Goal: Transaction & Acquisition: Purchase product/service

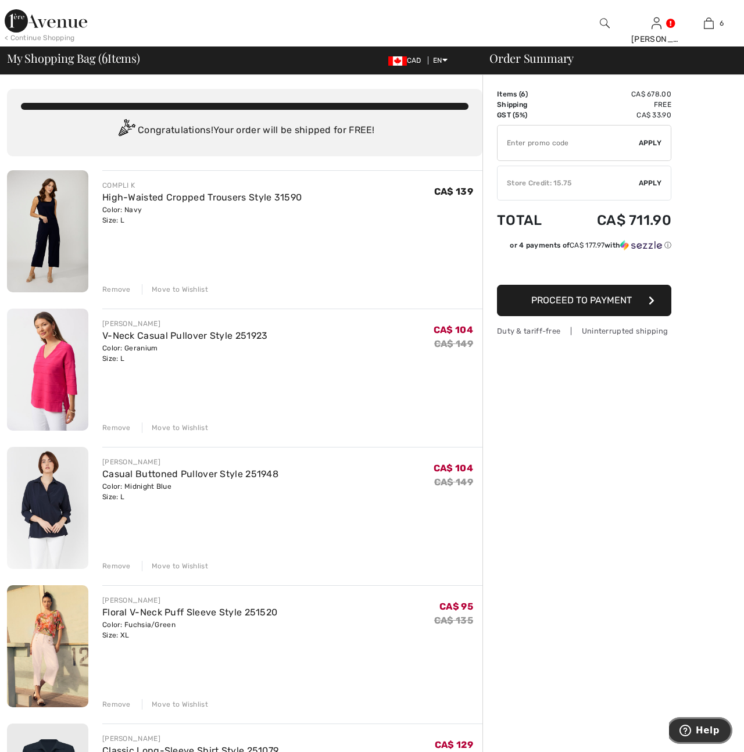
click at [701, 737] on button "Help" at bounding box center [700, 730] width 66 height 27
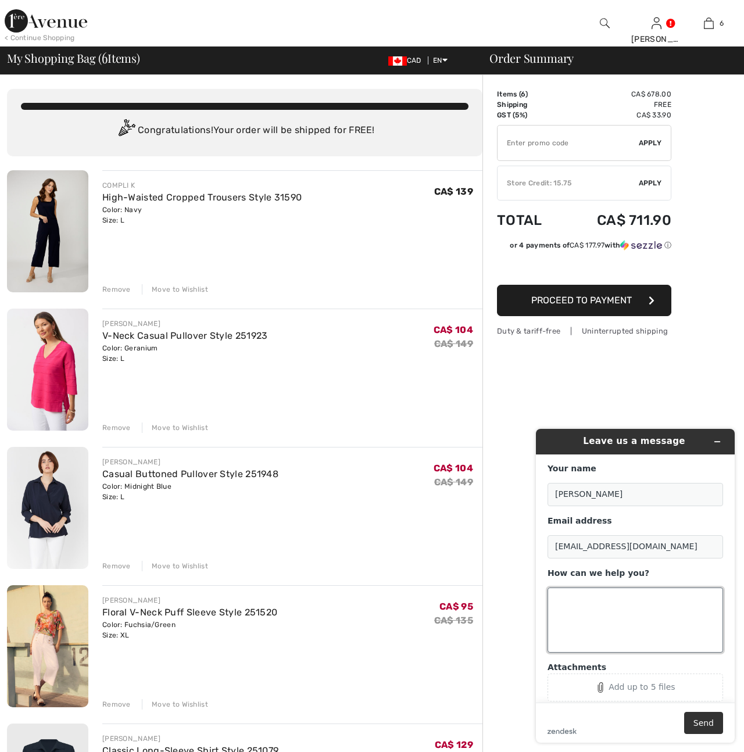
click at [571, 603] on textarea "How can we help you?" at bounding box center [636, 620] width 176 height 65
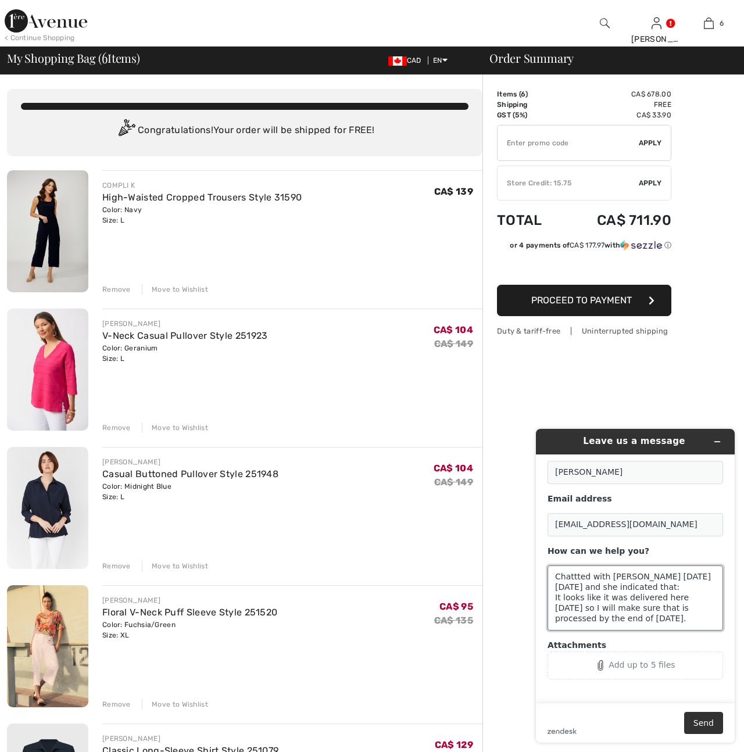
click at [619, 587] on textarea "Chattted with Amanda on Friday, September 26th and she indicated that: It looks…" at bounding box center [636, 598] width 176 height 65
paste textarea "250912-1395394"
click at [554, 597] on textarea "Chattted with Amanda on Friday, September 26th regarding my return for order 25…" at bounding box center [636, 598] width 176 height 65
click at [673, 617] on textarea "Chattted with Amanda on Friday, September 26th regarding my return for order 25…" at bounding box center [636, 598] width 176 height 65
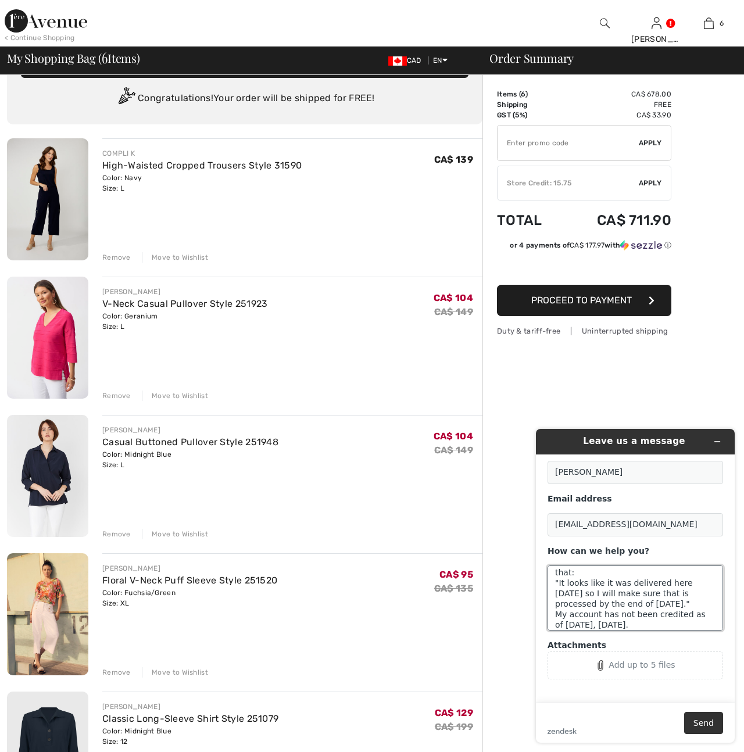
scroll to position [46, 0]
type textarea "Chattted with Amanda on Friday, September 26th regarding my return for order 25…"
click at [702, 726] on button "Send" at bounding box center [703, 723] width 39 height 22
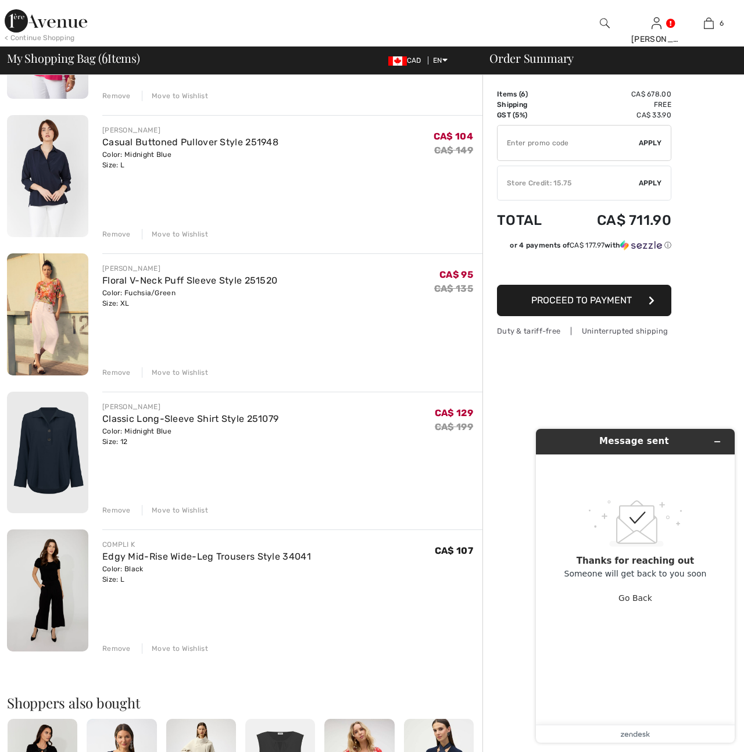
scroll to position [334, 0]
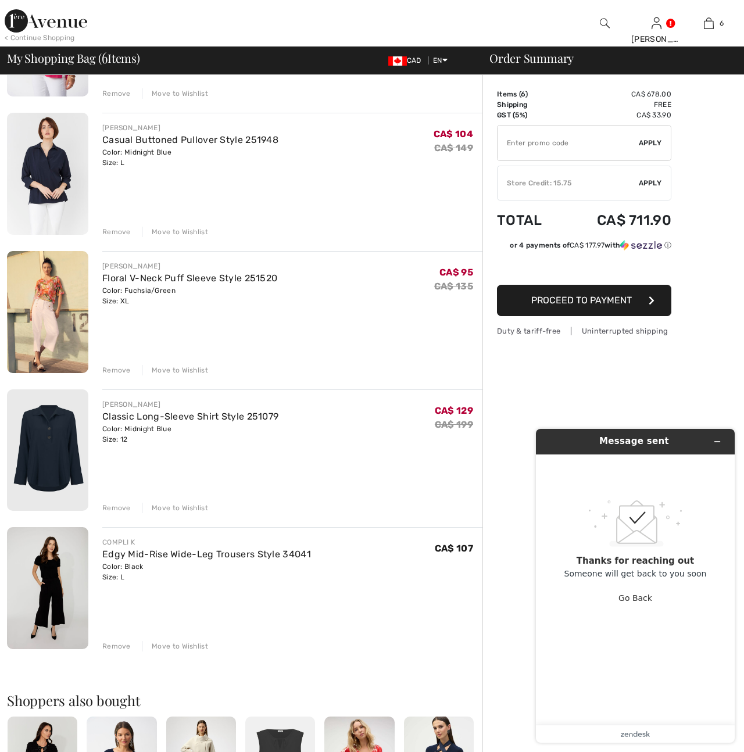
click at [112, 509] on div "Remove" at bounding box center [116, 508] width 28 height 10
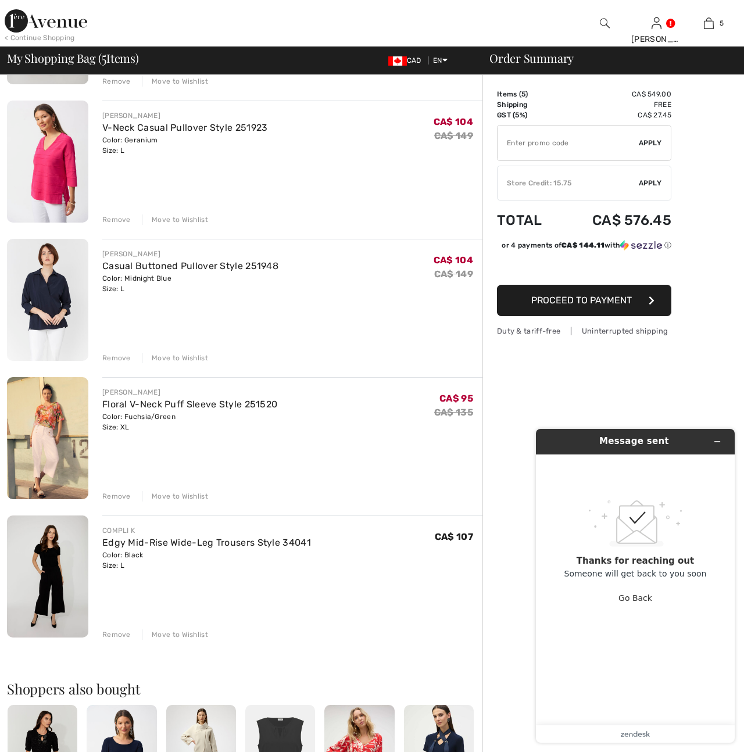
scroll to position [208, 0]
click at [114, 359] on div "Remove" at bounding box center [116, 359] width 28 height 10
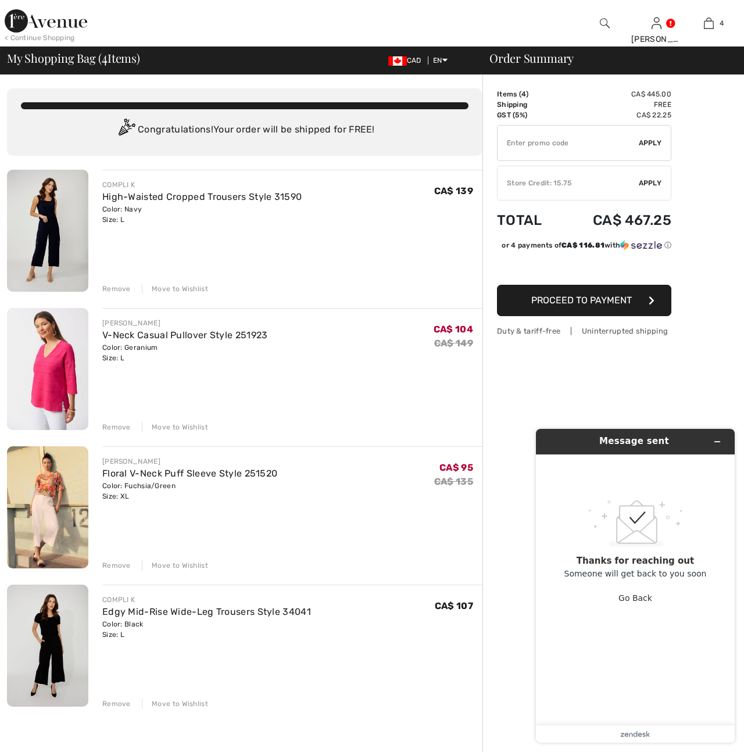
scroll to position [0, 0]
click at [108, 423] on div "Remove" at bounding box center [116, 428] width 28 height 10
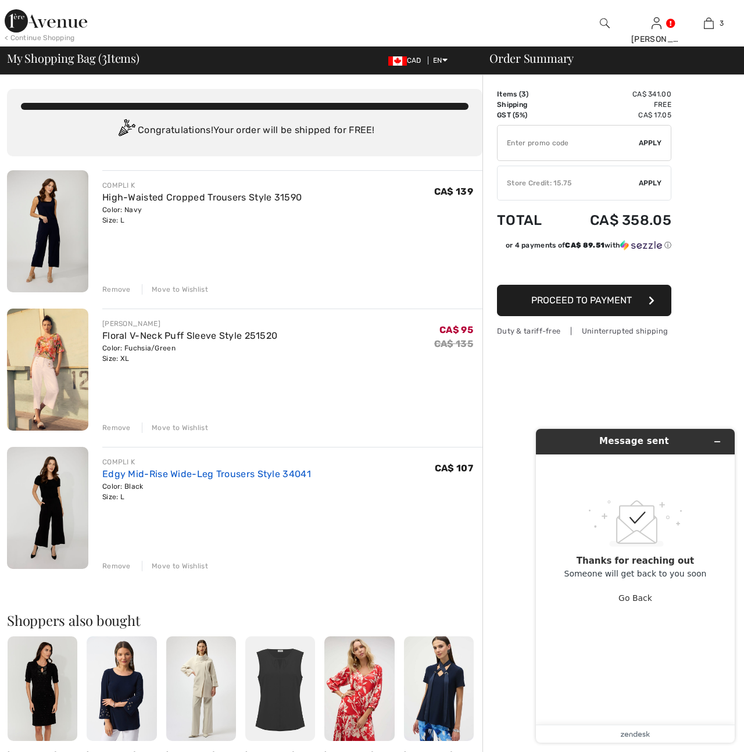
click at [124, 472] on link "Edgy Mid-Rise Wide-Leg Trousers Style 34041" at bounding box center [206, 474] width 209 height 11
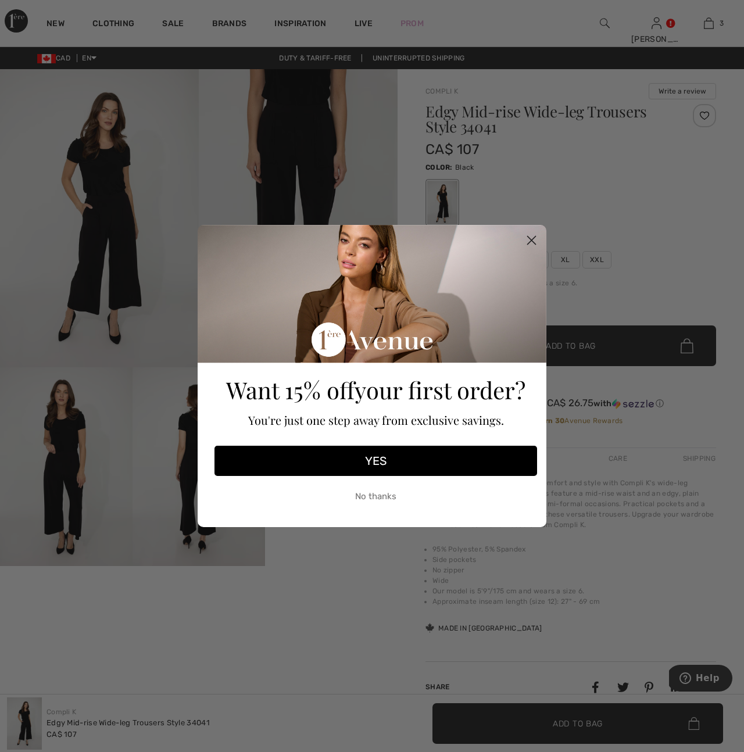
click at [529, 238] on icon "Close dialog" at bounding box center [532, 241] width 8 height 8
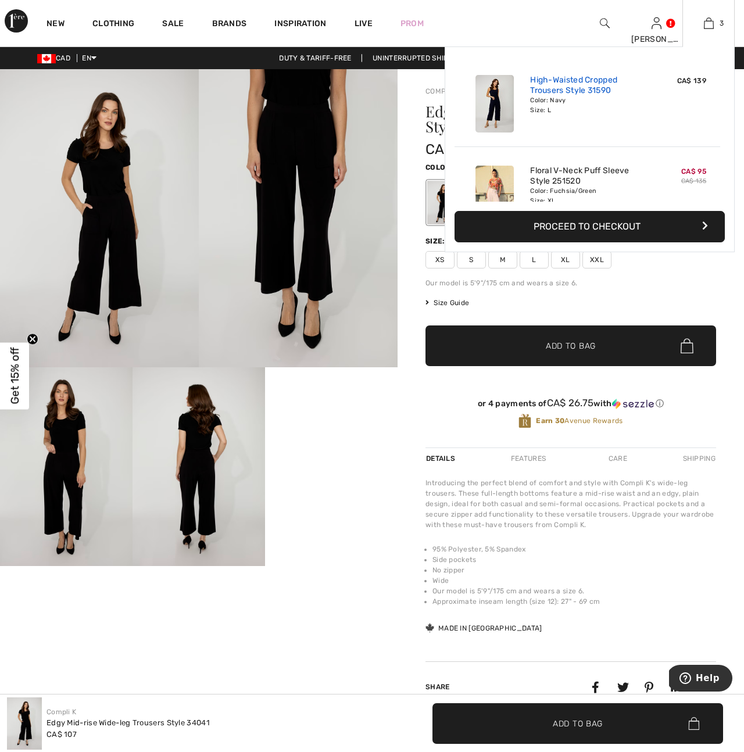
click at [566, 80] on link "High-Waisted Cropped Trousers Style 31590" at bounding box center [587, 85] width 115 height 21
click at [493, 106] on img at bounding box center [495, 104] width 38 height 58
click at [560, 90] on link "High-Waisted Cropped Trousers Style 31590" at bounding box center [587, 85] width 115 height 21
click at [558, 90] on link "High-Waisted Cropped Trousers Style 31590" at bounding box center [587, 85] width 115 height 21
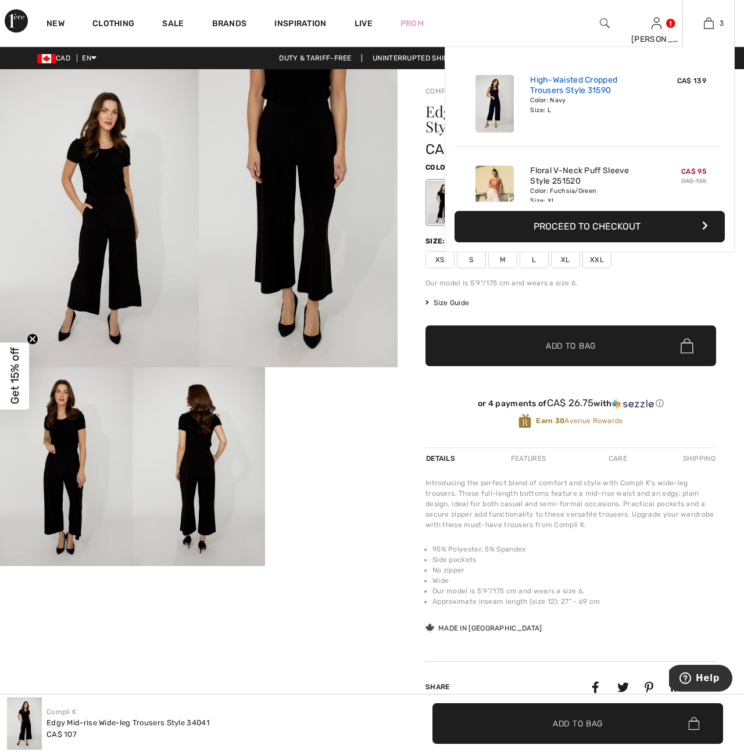
click at [558, 90] on link "High-Waisted Cropped Trousers Style 31590" at bounding box center [587, 85] width 115 height 21
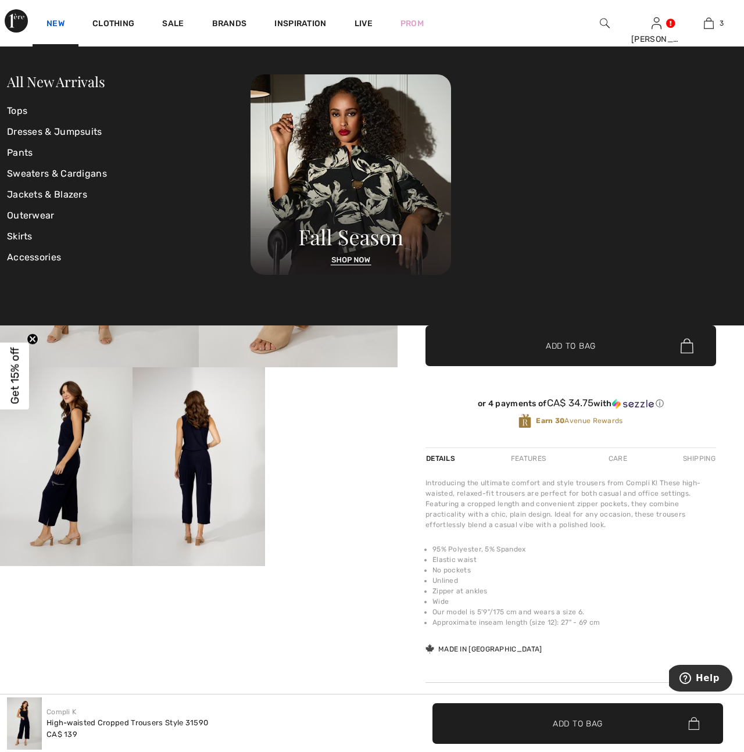
click at [49, 22] on link "New" at bounding box center [56, 25] width 18 height 12
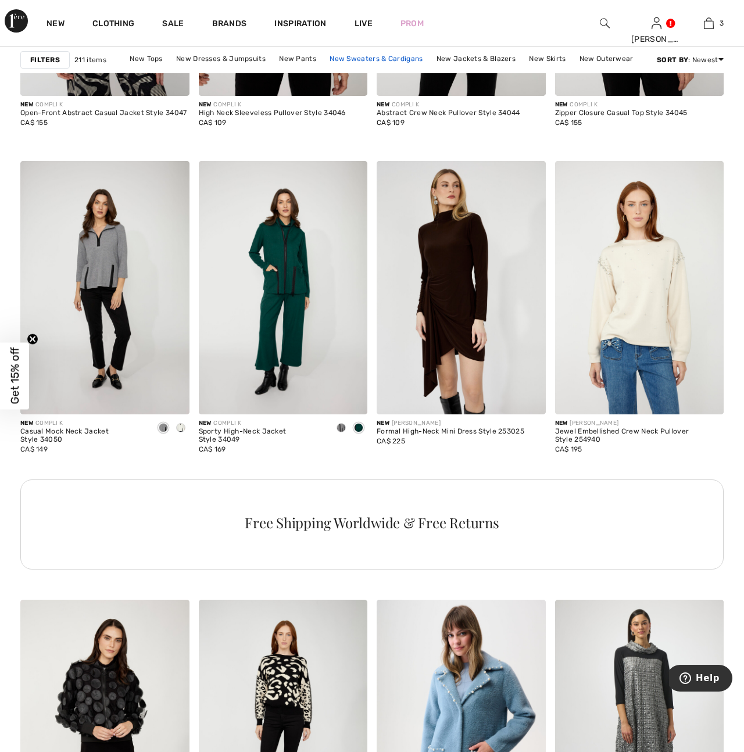
scroll to position [980, 0]
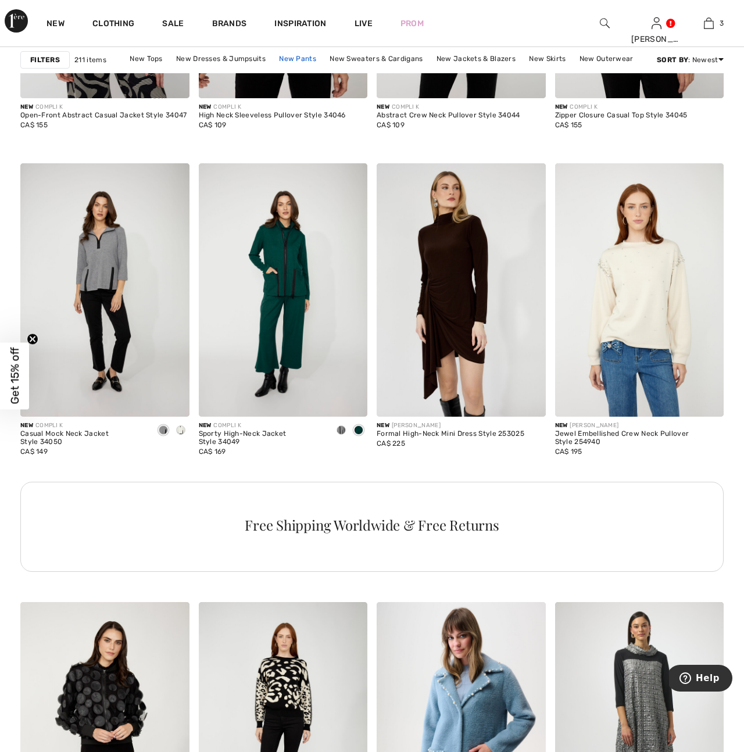
click at [305, 59] on link "New Pants" at bounding box center [297, 58] width 49 height 15
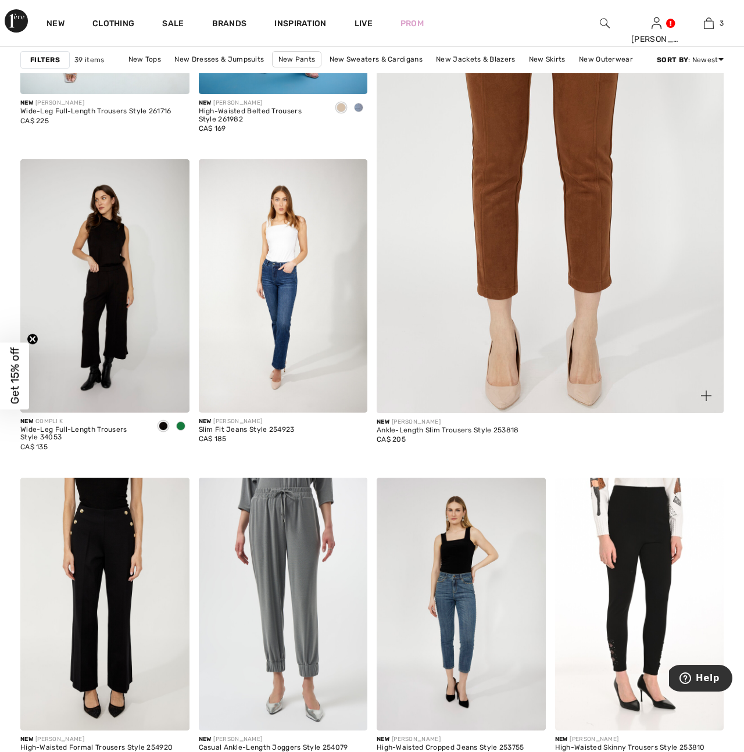
scroll to position [333, 0]
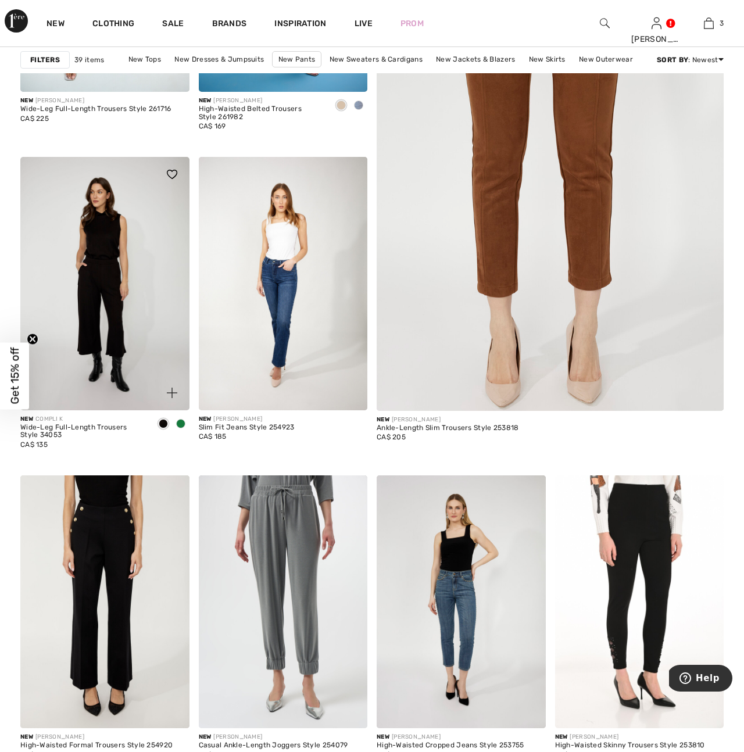
click at [110, 312] on img at bounding box center [104, 284] width 169 height 254
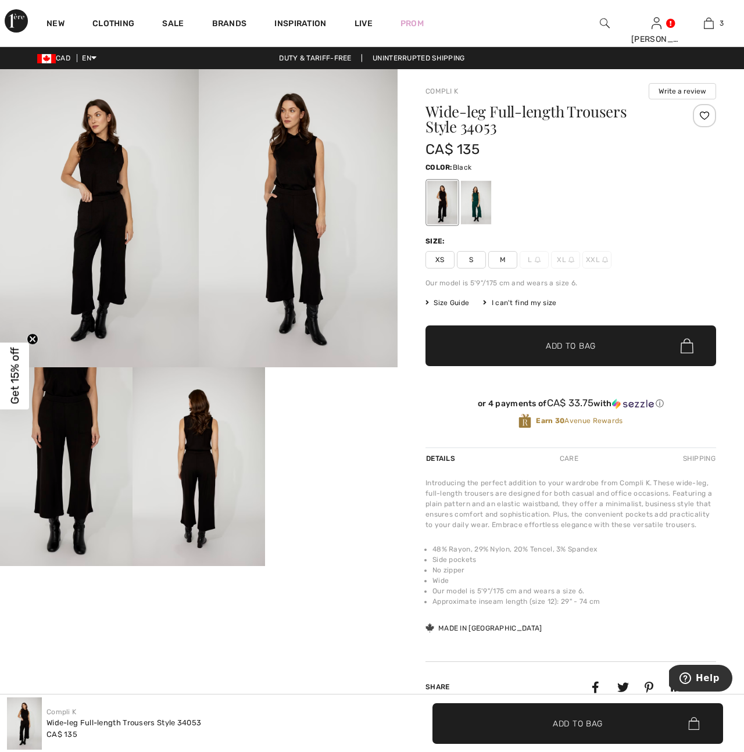
click at [529, 304] on div "I can't find my size" at bounding box center [519, 303] width 73 height 10
click at [502, 301] on div "I can't find my size" at bounding box center [519, 303] width 73 height 10
click at [444, 302] on span "Size Guide" at bounding box center [448, 303] width 44 height 10
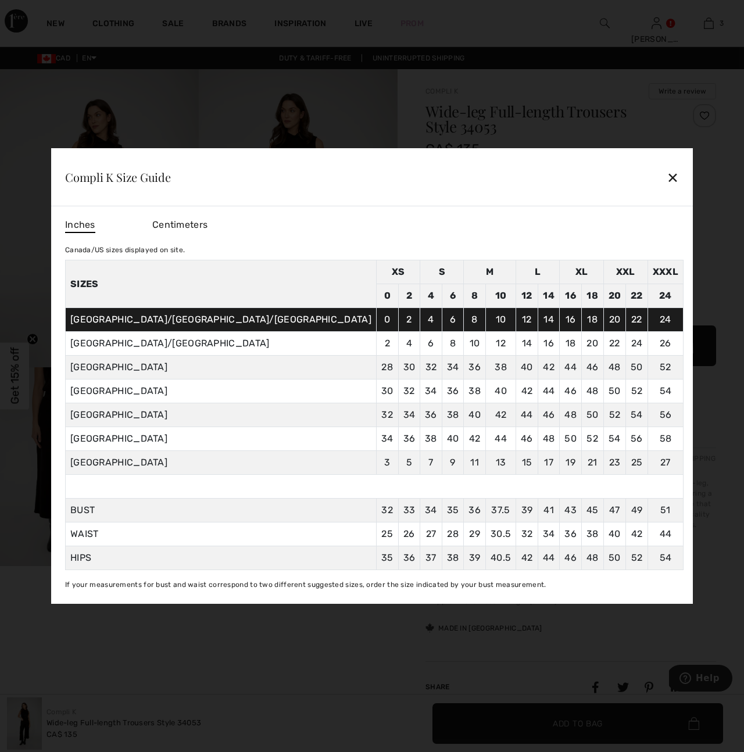
click at [564, 170] on div "Compli K Size Guide ✕" at bounding box center [372, 177] width 642 height 58
click at [667, 174] on div "✕" at bounding box center [673, 177] width 12 height 24
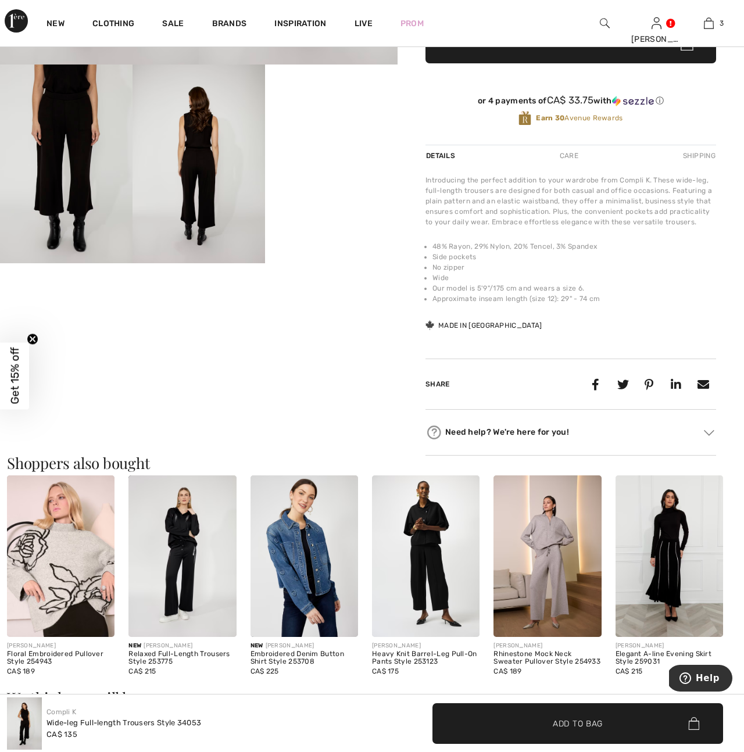
scroll to position [295, 0]
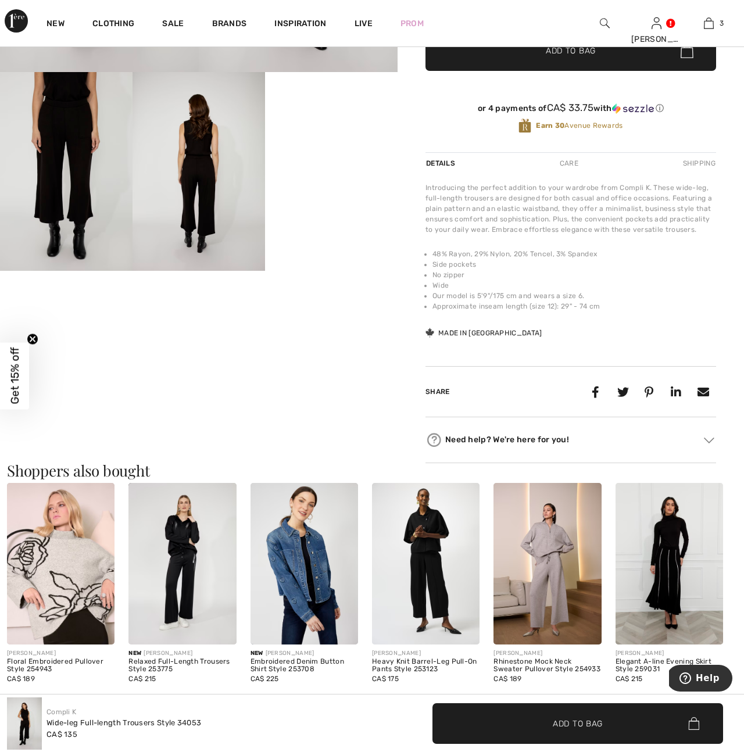
click at [711, 442] on img at bounding box center [709, 440] width 10 height 6
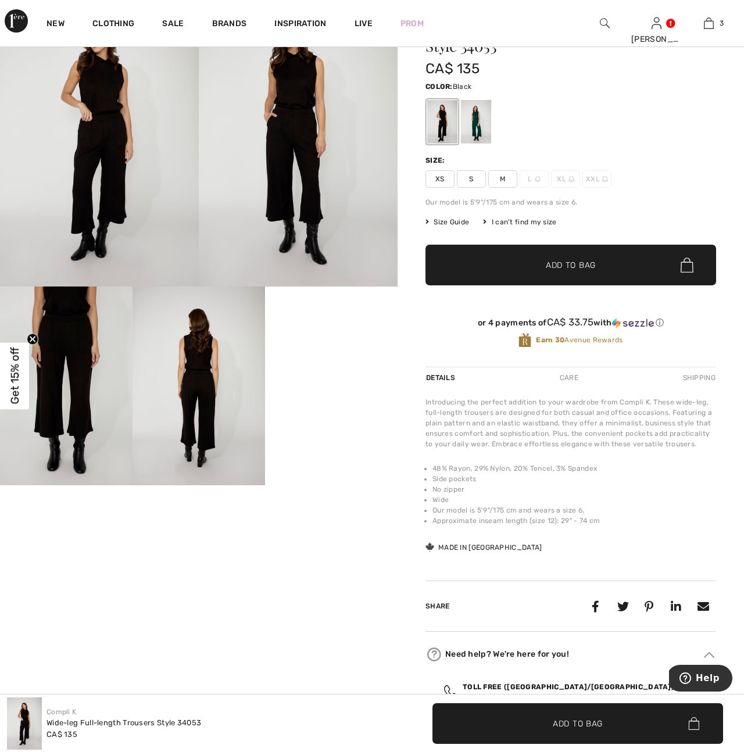
scroll to position [0, 0]
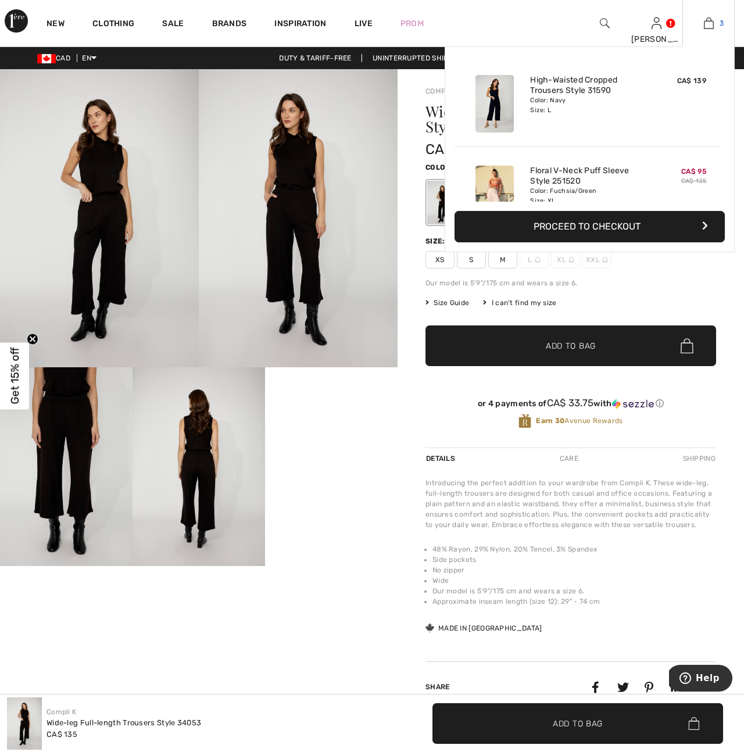
click at [713, 22] on img at bounding box center [709, 23] width 10 height 14
click at [712, 26] on img at bounding box center [709, 23] width 10 height 14
click at [612, 223] on button "Proceed to Checkout" at bounding box center [590, 226] width 270 height 31
click at [701, 226] on button "Proceed to Checkout" at bounding box center [590, 226] width 270 height 31
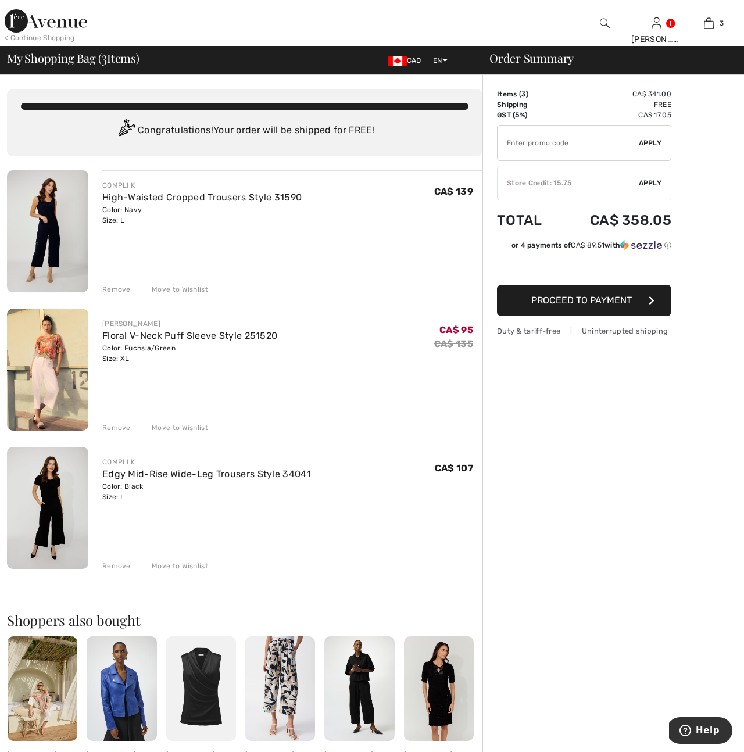
click at [115, 564] on div "Remove" at bounding box center [116, 566] width 28 height 10
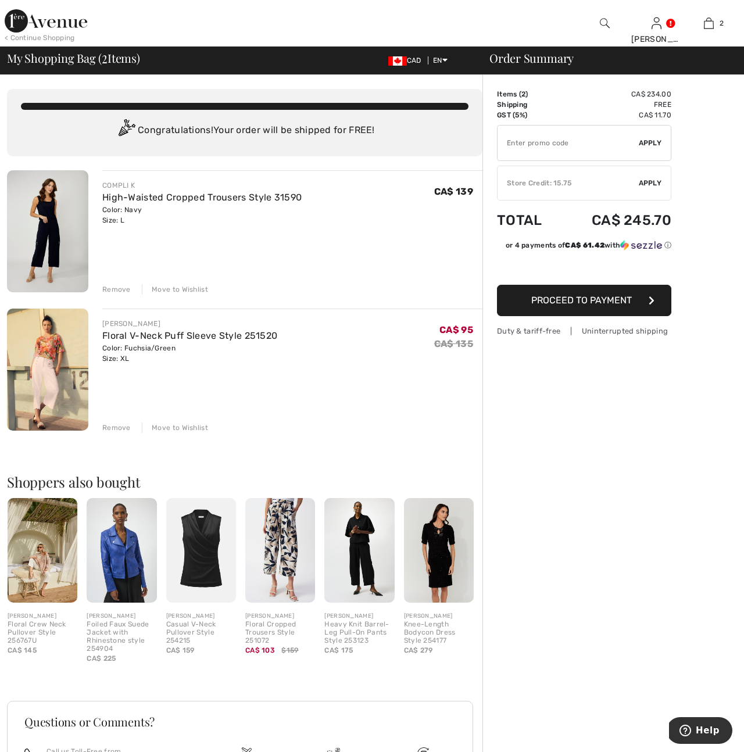
click at [44, 39] on div "< Continue Shopping" at bounding box center [40, 38] width 70 height 10
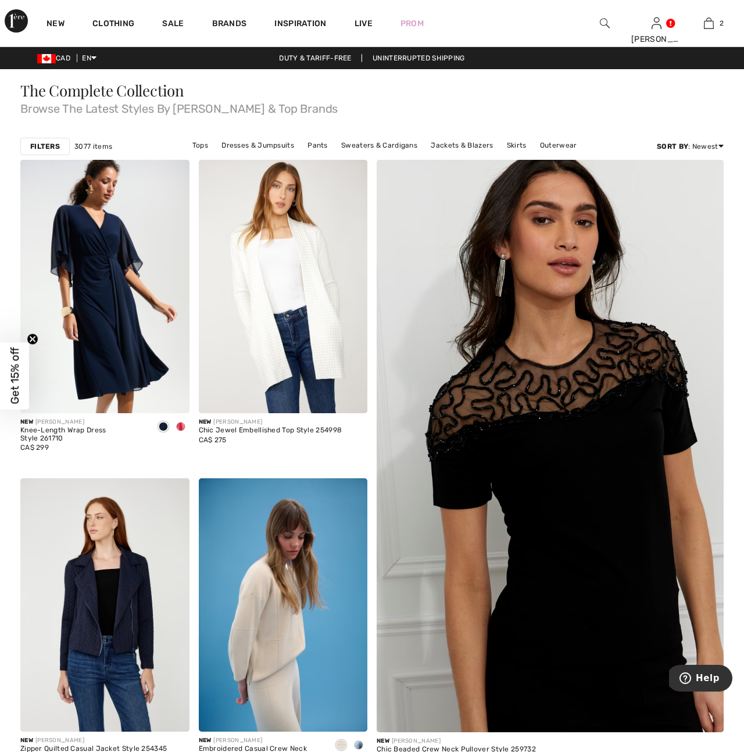
click at [603, 22] on img at bounding box center [605, 23] width 10 height 14
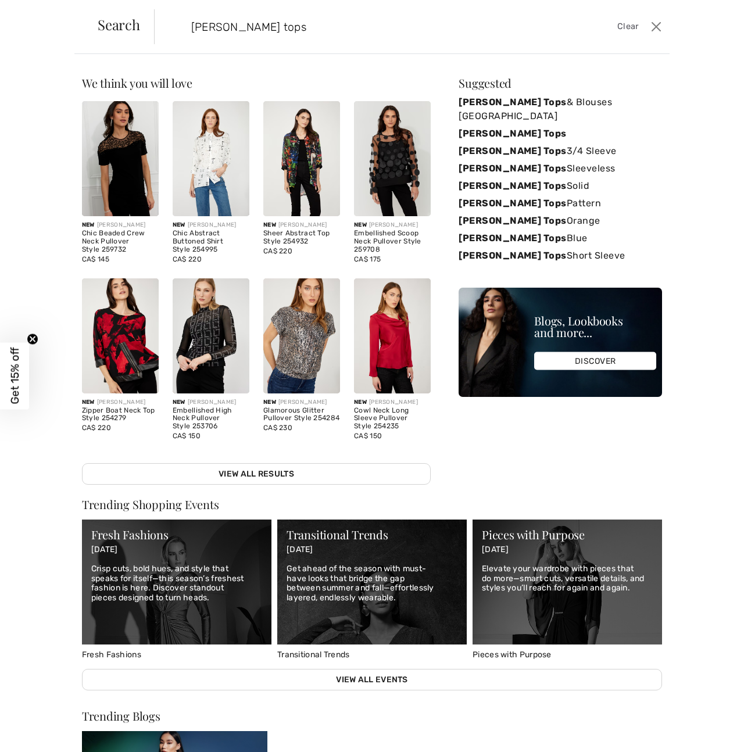
type input "Frank Lyman tops"
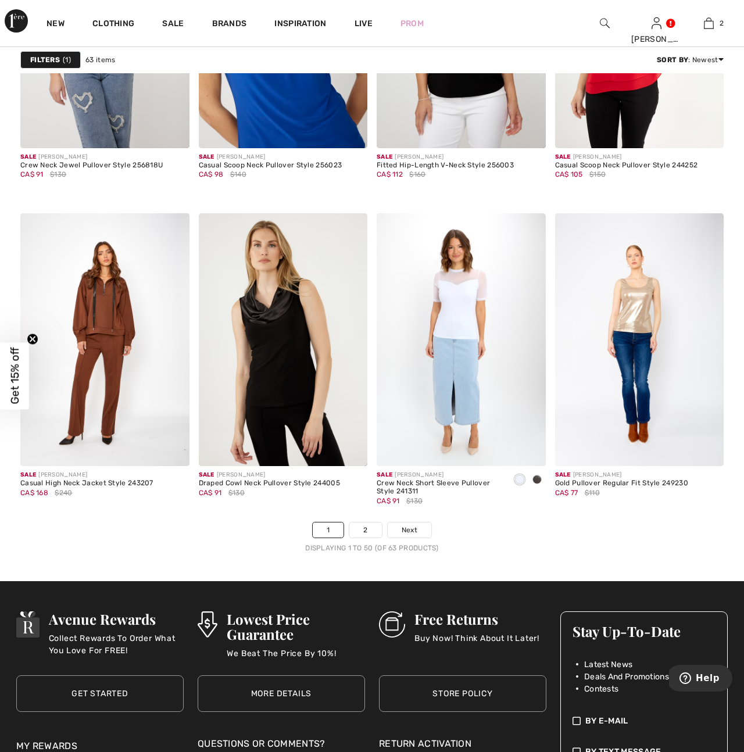
scroll to position [4543, 0]
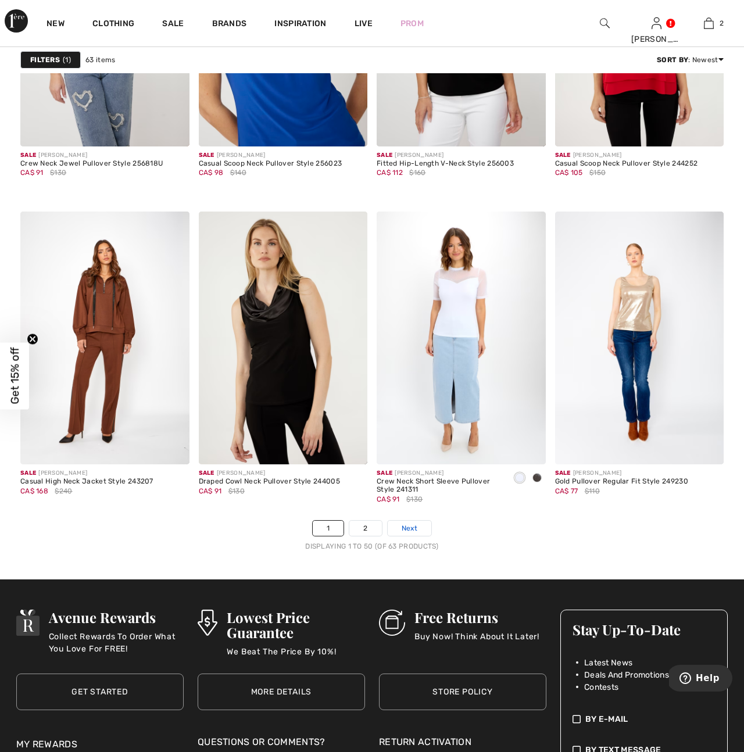
click at [417, 526] on span "Next" at bounding box center [410, 528] width 16 height 10
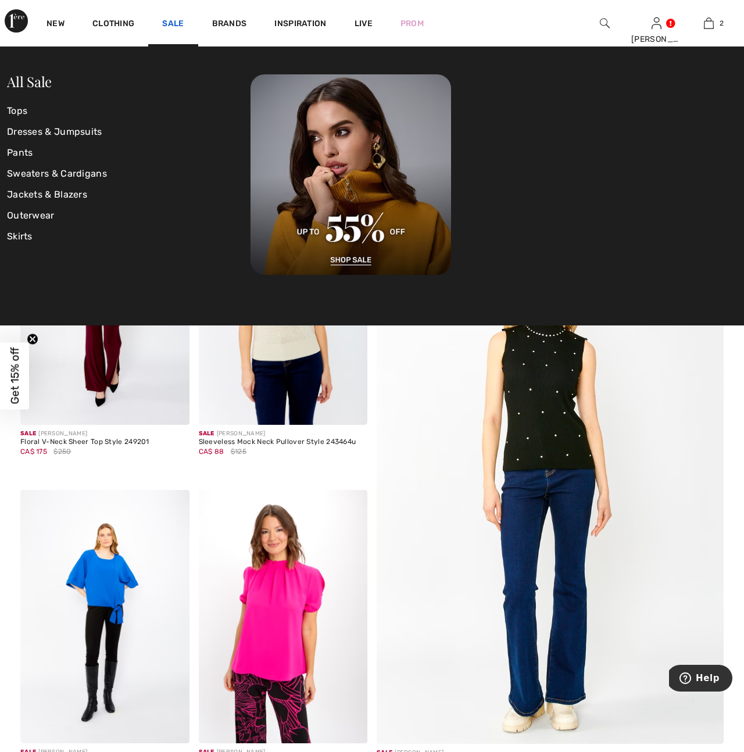
click at [174, 19] on link "Sale" at bounding box center [173, 25] width 22 height 12
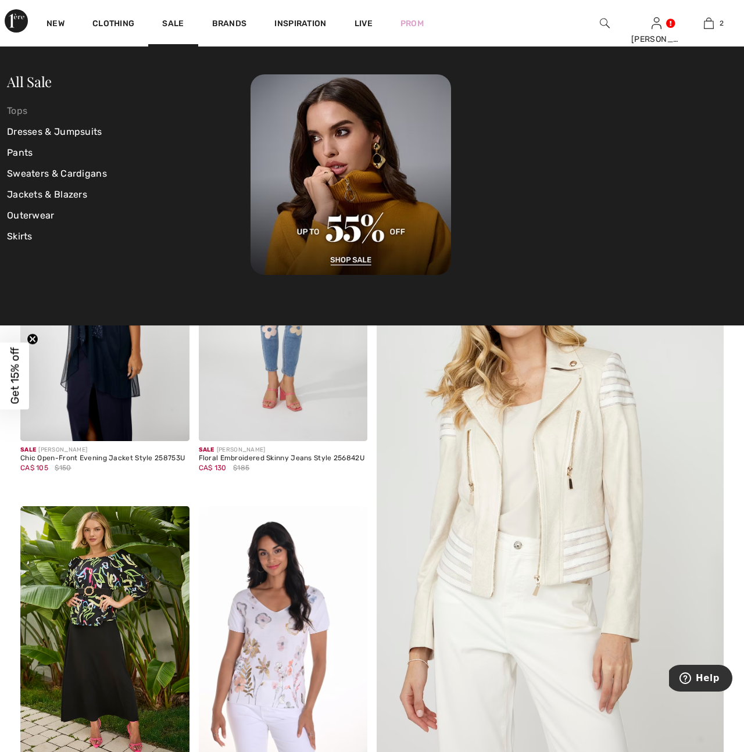
click at [16, 112] on link "Tops" at bounding box center [129, 111] width 244 height 21
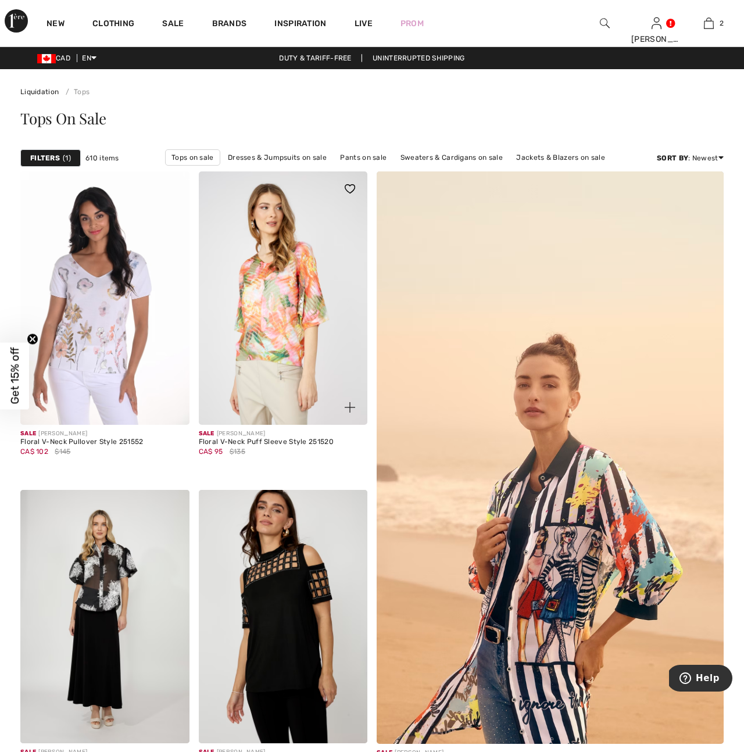
click at [270, 341] on img at bounding box center [283, 299] width 169 height 254
